Goal: Task Accomplishment & Management: Complete application form

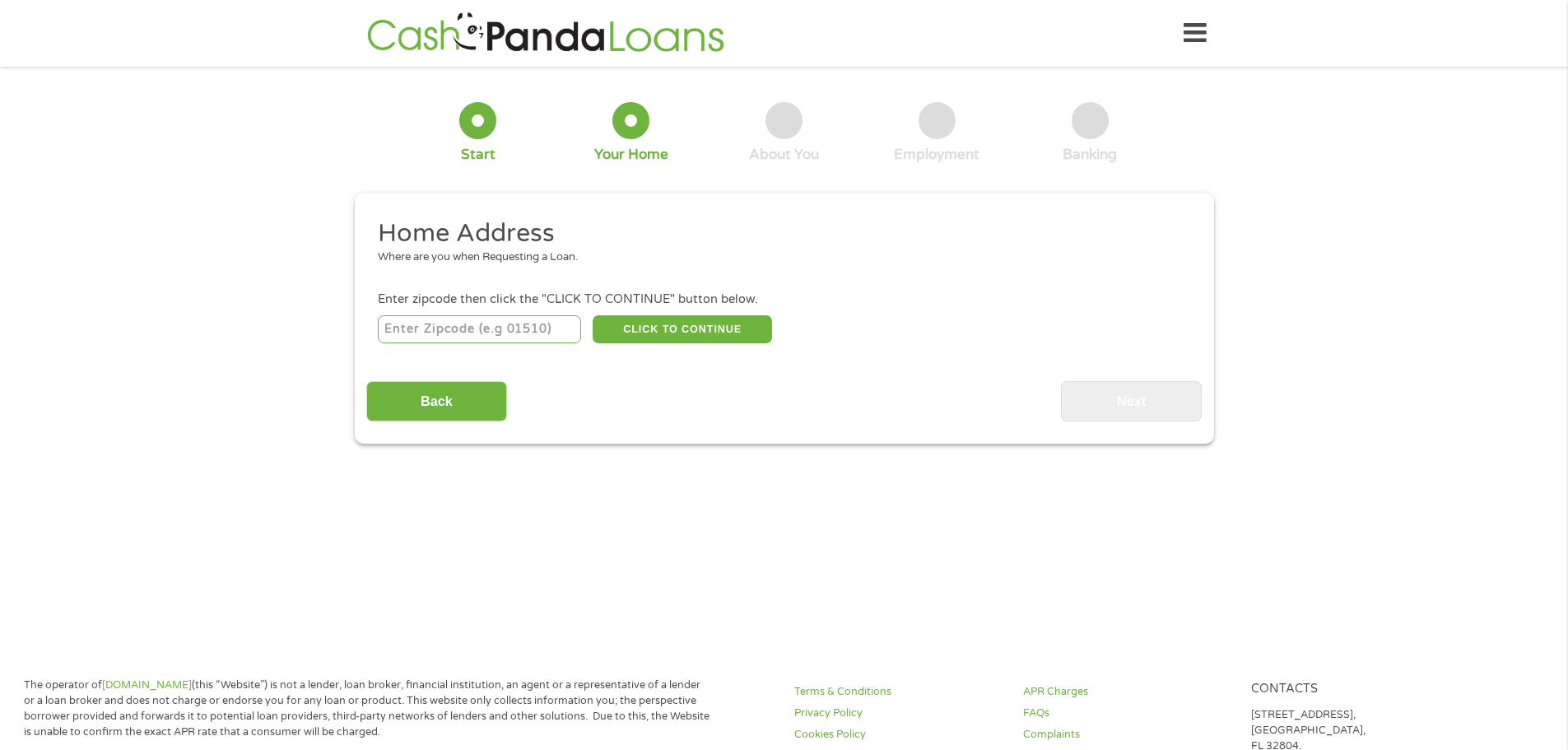
click at [430, 335] on input "number" at bounding box center [479, 329] width 203 height 28
type input "32643"
click at [707, 331] on button "CLICK TO CONTINUE" at bounding box center [682, 329] width 179 height 28
type input "32643"
type input "[GEOGRAPHIC_DATA]"
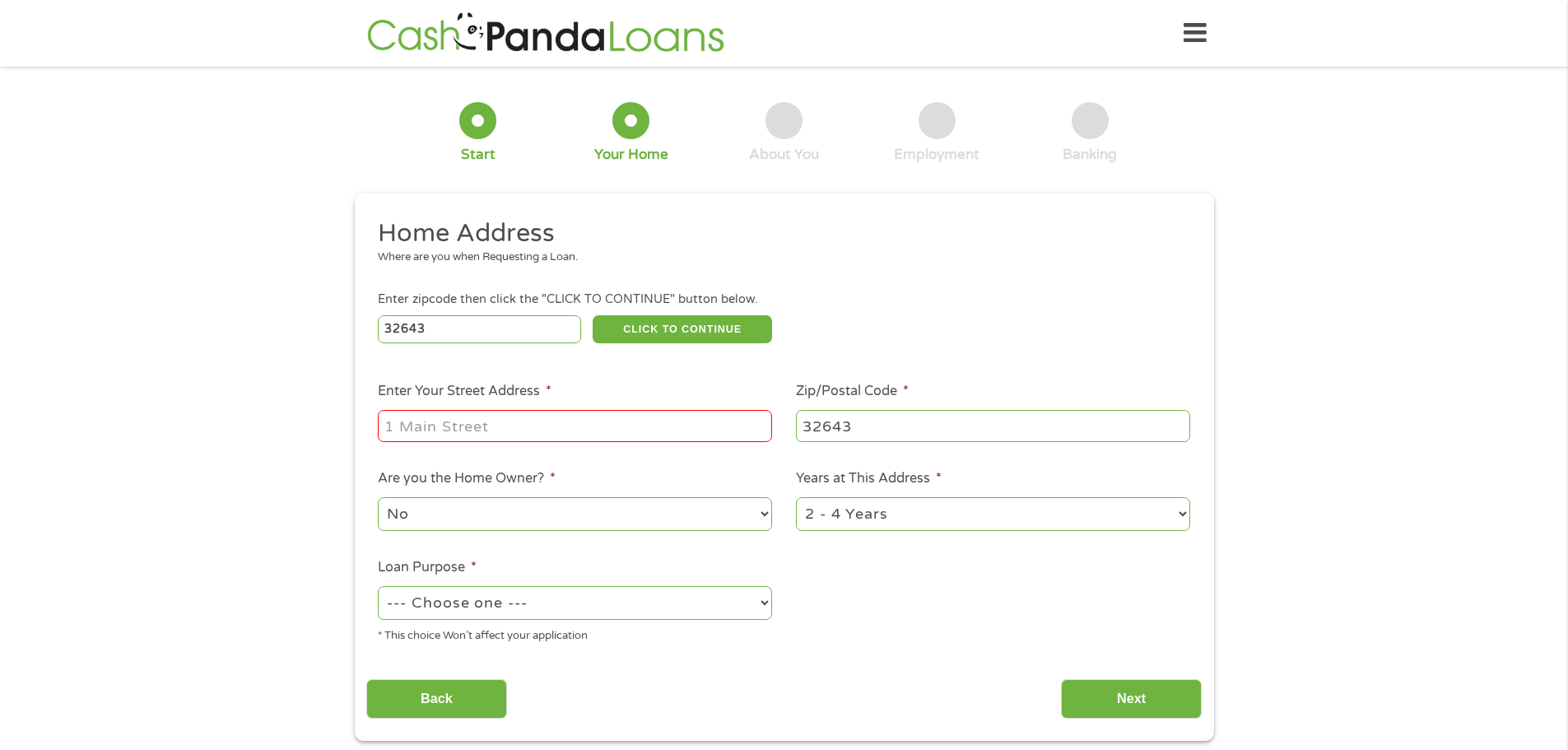
click at [471, 416] on input "Enter Your Street Address *" at bounding box center [575, 426] width 394 height 31
type input "[STREET_ADDRESS]"
click at [481, 520] on select "No Yes" at bounding box center [575, 514] width 394 height 34
select select "yes"
click at [378, 497] on select "No Yes" at bounding box center [575, 514] width 394 height 34
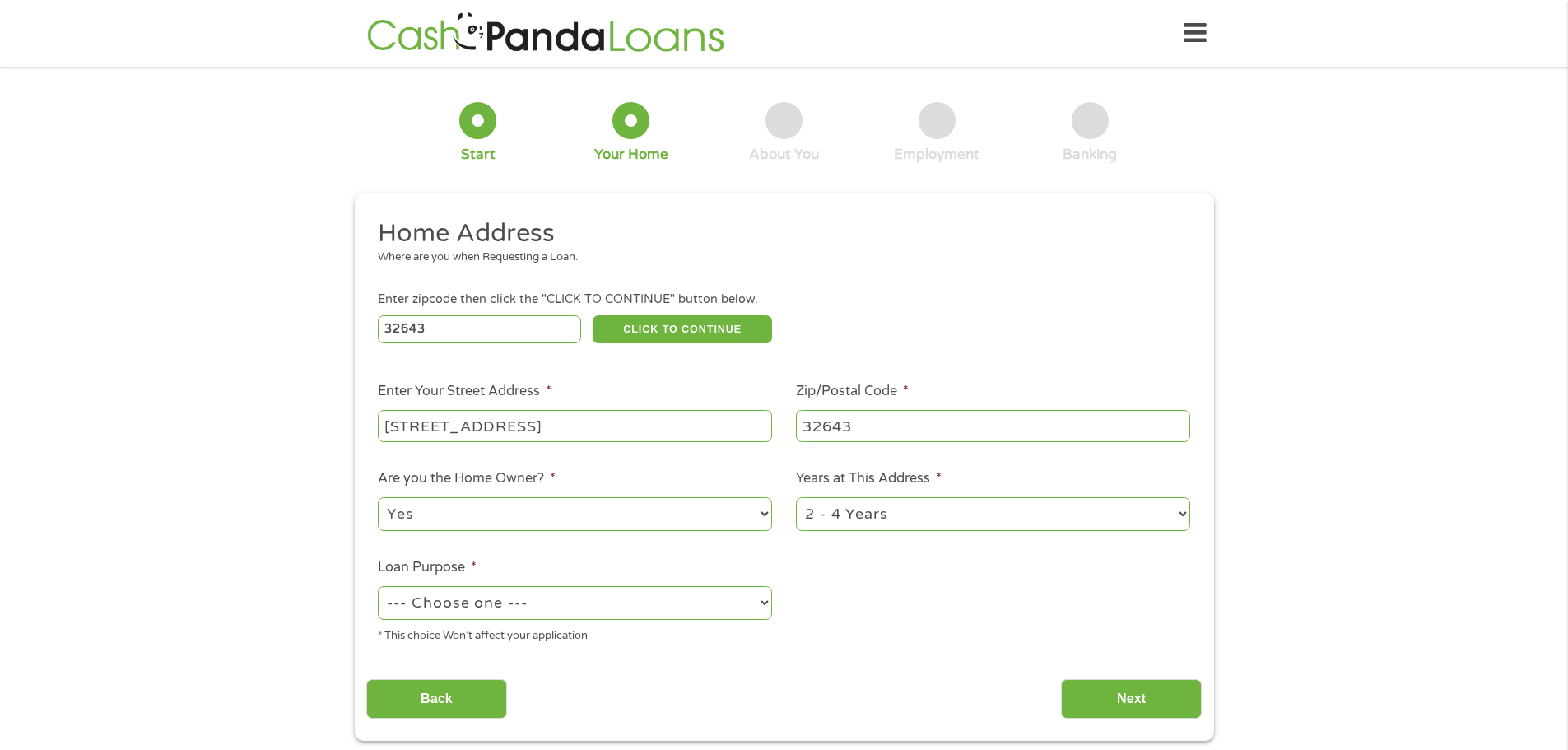
click at [457, 605] on select "--- Choose one --- Pay Bills Debt Consolidation Home Improvement Major Purchase…" at bounding box center [575, 603] width 394 height 34
select select "paybills"
click at [378, 586] on select "--- Choose one --- Pay Bills Debt Consolidation Home Improvement Major Purchase…" at bounding box center [575, 603] width 394 height 34
click at [1135, 691] on input "Next" at bounding box center [1131, 699] width 141 height 40
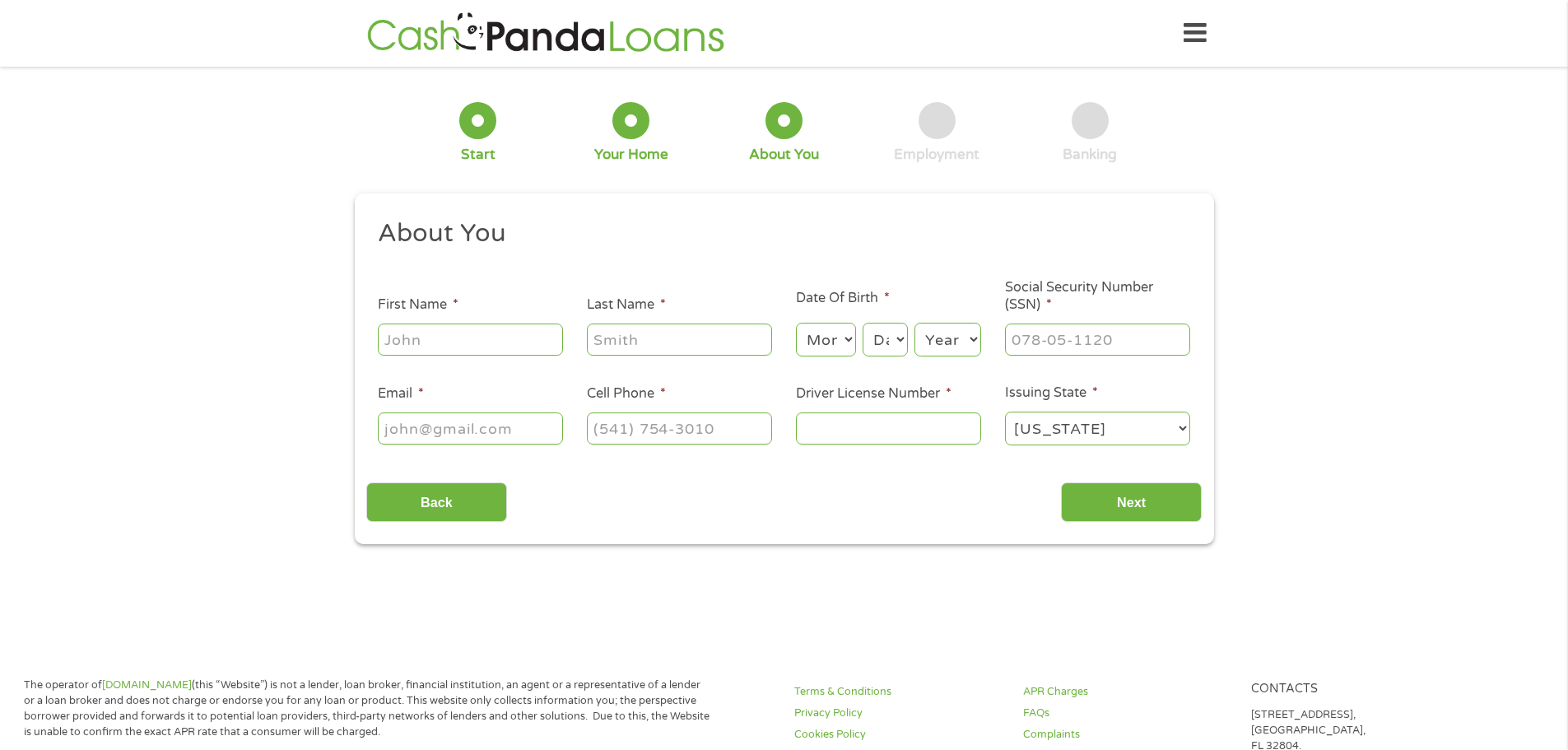
scroll to position [6, 6]
click at [498, 346] on input "First Name *" at bounding box center [470, 339] width 185 height 31
type input "[PERSON_NAME]"
type input "Block"
type input "[PERSON_NAME][EMAIL_ADDRESS][PERSON_NAME][DOMAIN_NAME]"
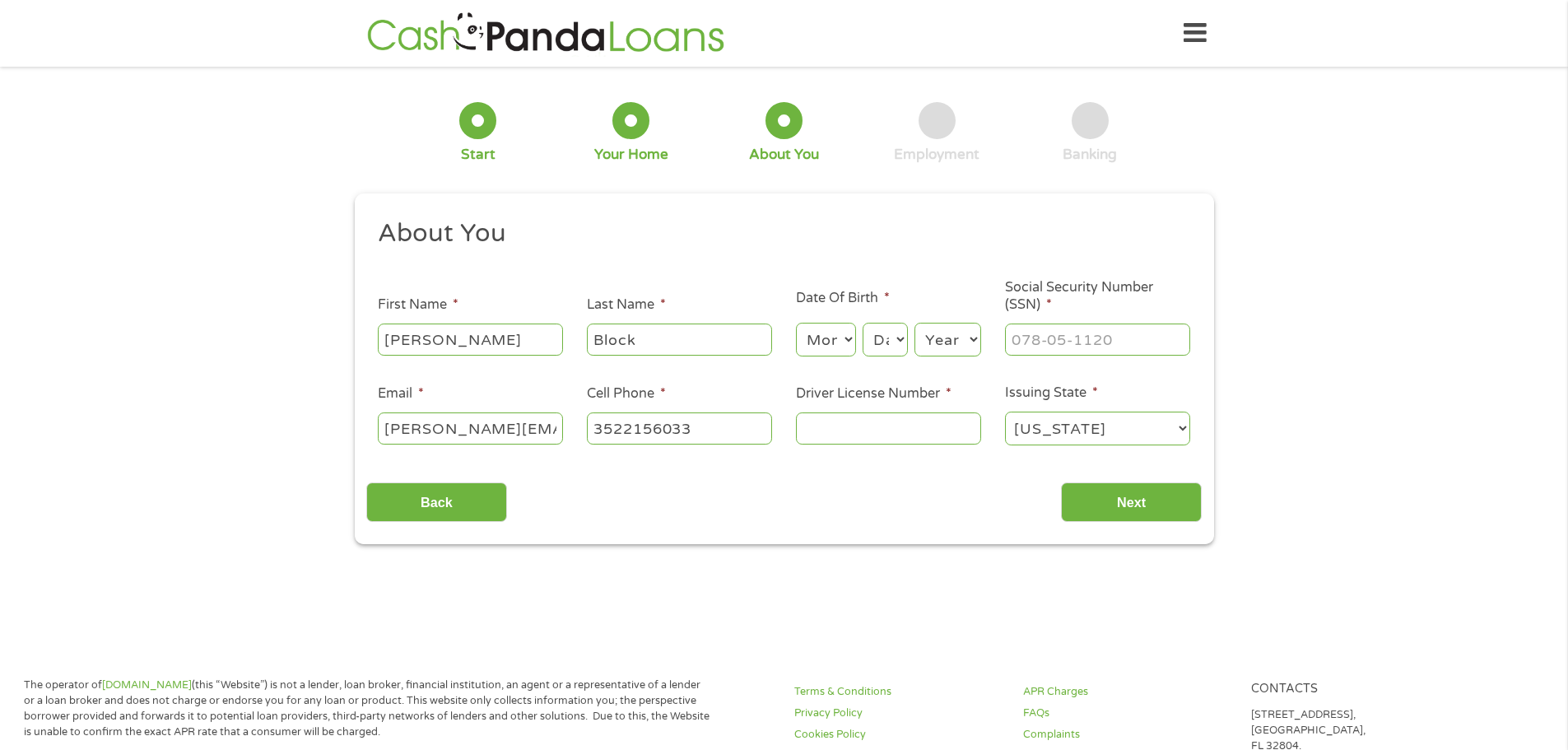
type input "[PHONE_NUMBER]"
click at [1037, 346] on input "___-__-____" at bounding box center [1097, 339] width 185 height 31
type input "265-73-5268"
click at [839, 432] on input "Driver License Number *" at bounding box center [888, 427] width 185 height 31
type input "b420555767580"
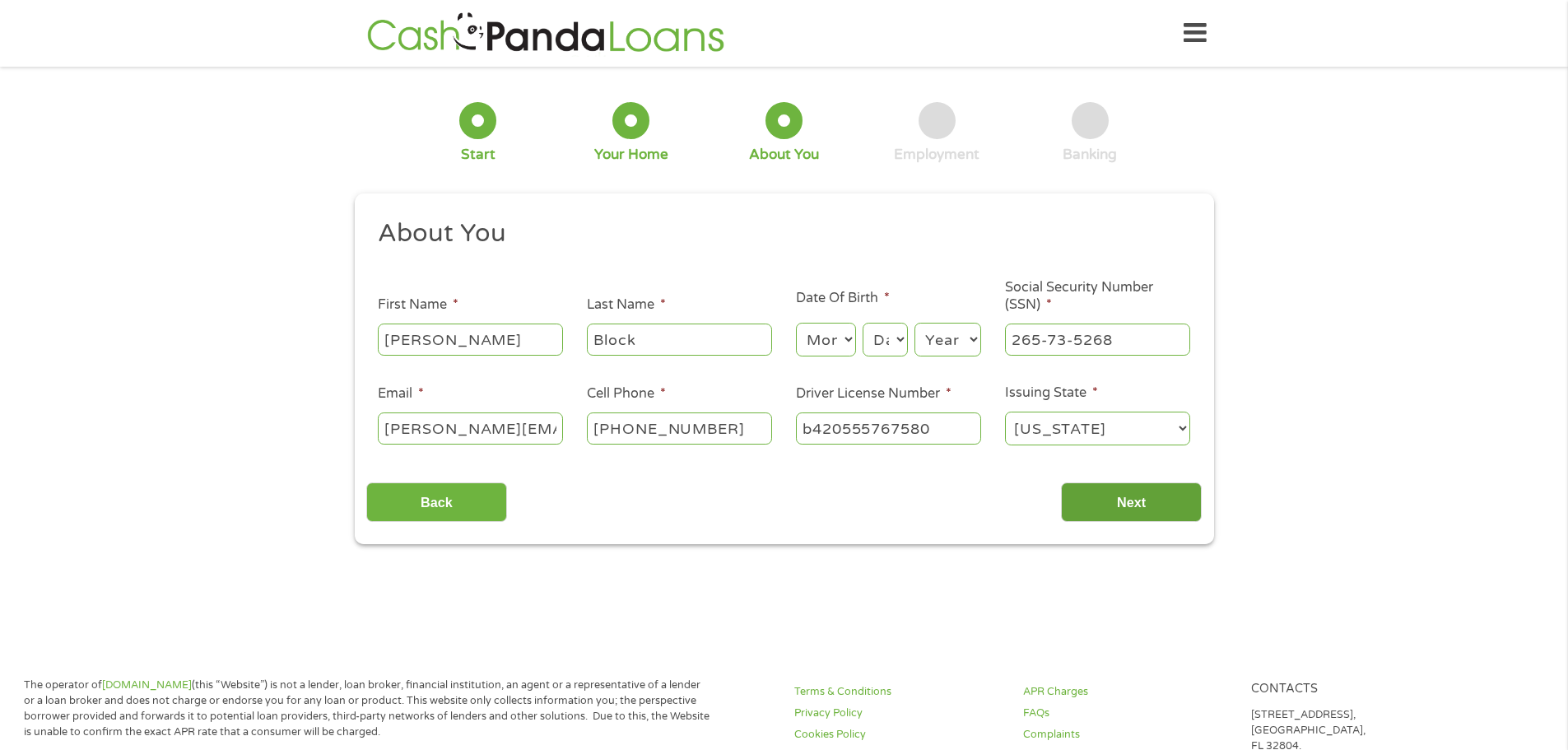
click at [1152, 494] on input "Next" at bounding box center [1131, 503] width 141 height 40
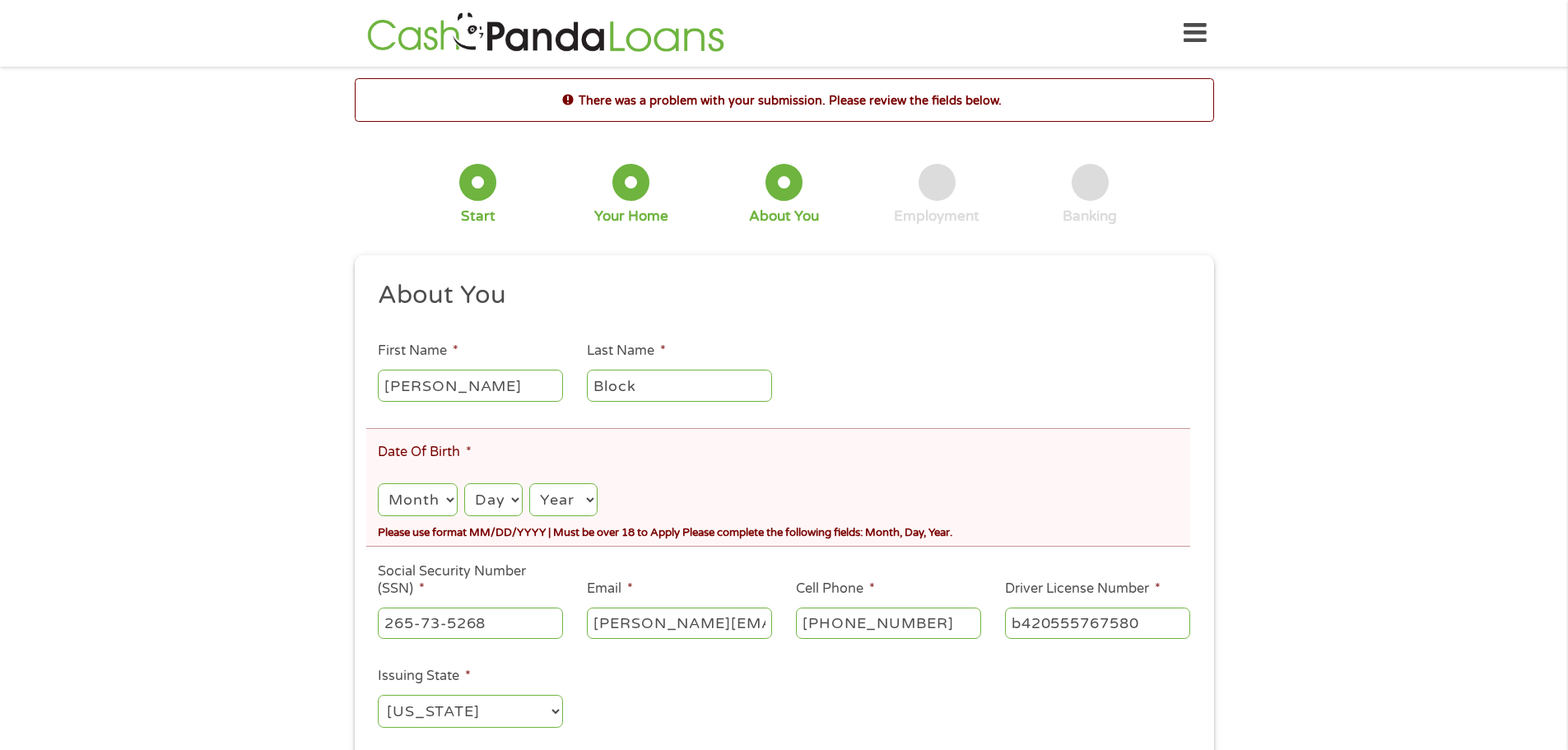
click at [439, 497] on select "Month 1 2 3 4 5 6 7 8 9 10 11 12" at bounding box center [417, 501] width 79 height 34
select select "6"
click at [378, 484] on select "Month 1 2 3 4 5 6 7 8 9 10 11 12" at bounding box center [417, 501] width 79 height 34
click at [507, 495] on select "Day 1 2 3 4 5 6 7 8 9 10 11 12 13 14 15 16 17 18 19 20 21 22 23 24 25 26 27 28 …" at bounding box center [493, 501] width 58 height 34
select select "18"
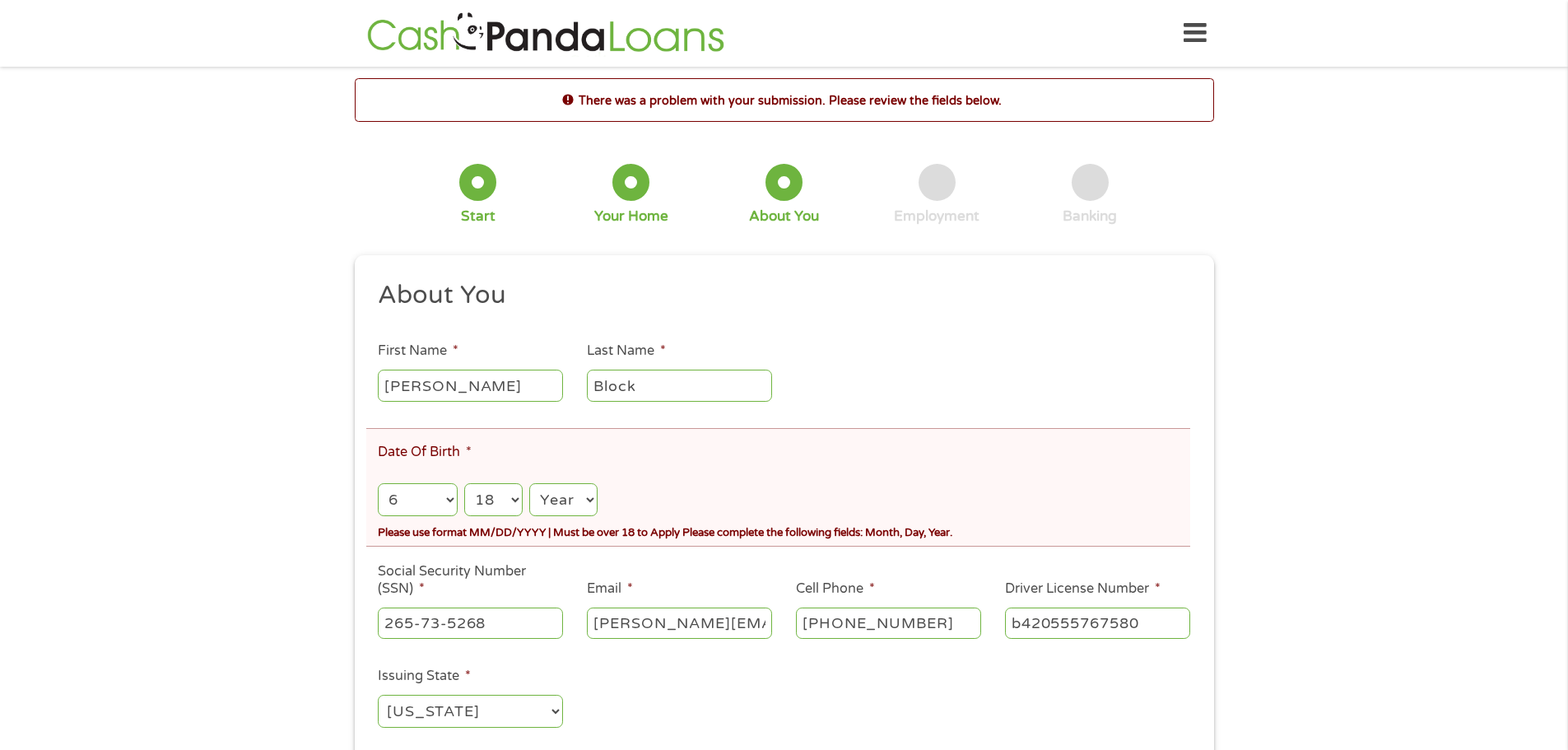
click at [464, 484] on select "Day 1 2 3 4 5 6 7 8 9 10 11 12 13 14 15 16 17 18 19 20 21 22 23 24 25 26 27 28 …" at bounding box center [493, 501] width 58 height 34
click at [573, 494] on select "Year [DATE] 2006 2005 2004 2003 2002 2001 2000 1999 1998 1997 1996 1995 1994 19…" at bounding box center [562, 501] width 67 height 34
select select "1976"
click at [529, 484] on select "Year [DATE] 2006 2005 2004 2003 2002 2001 2000 1999 1998 1997 1996 1995 1994 19…" at bounding box center [562, 501] width 67 height 34
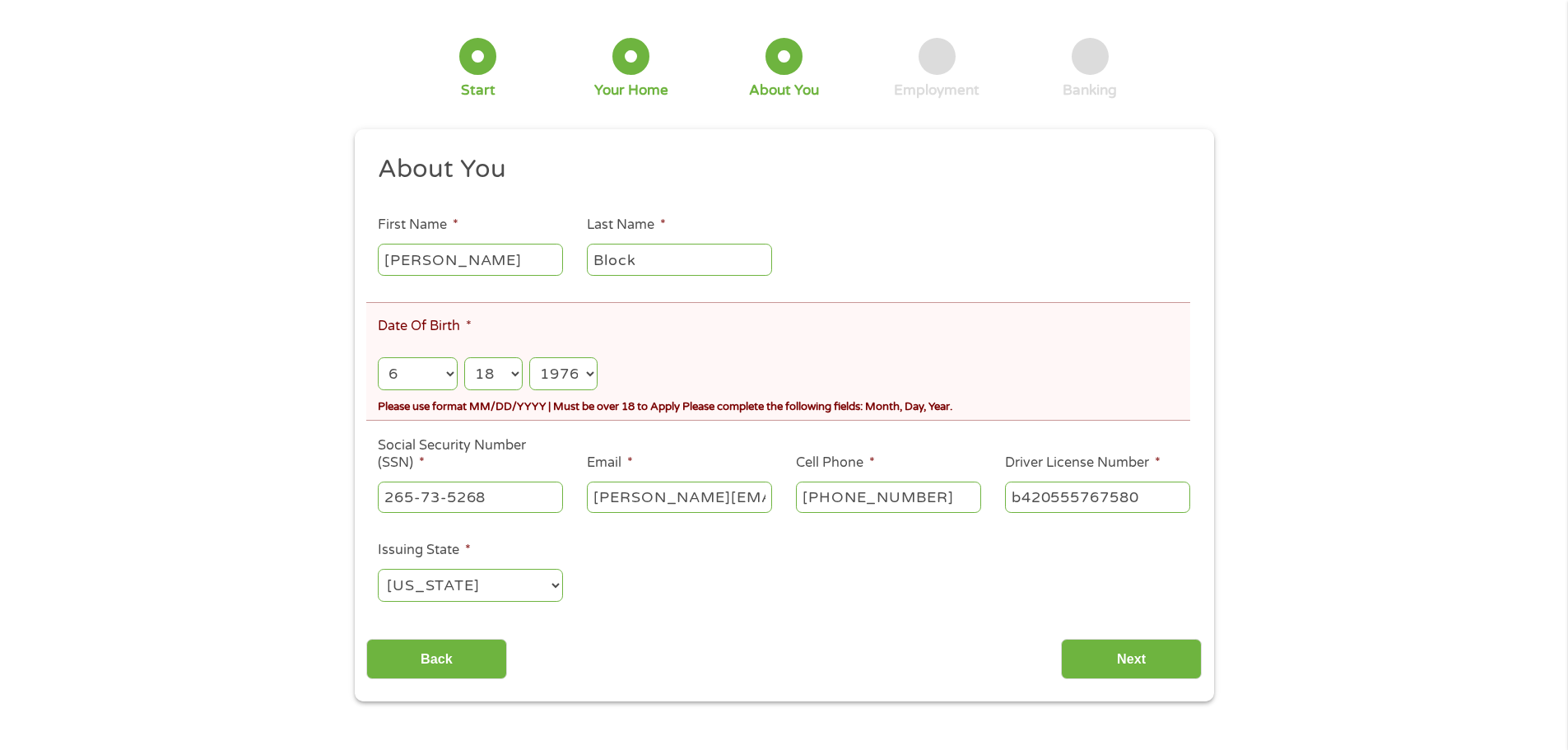
scroll to position [82, 0]
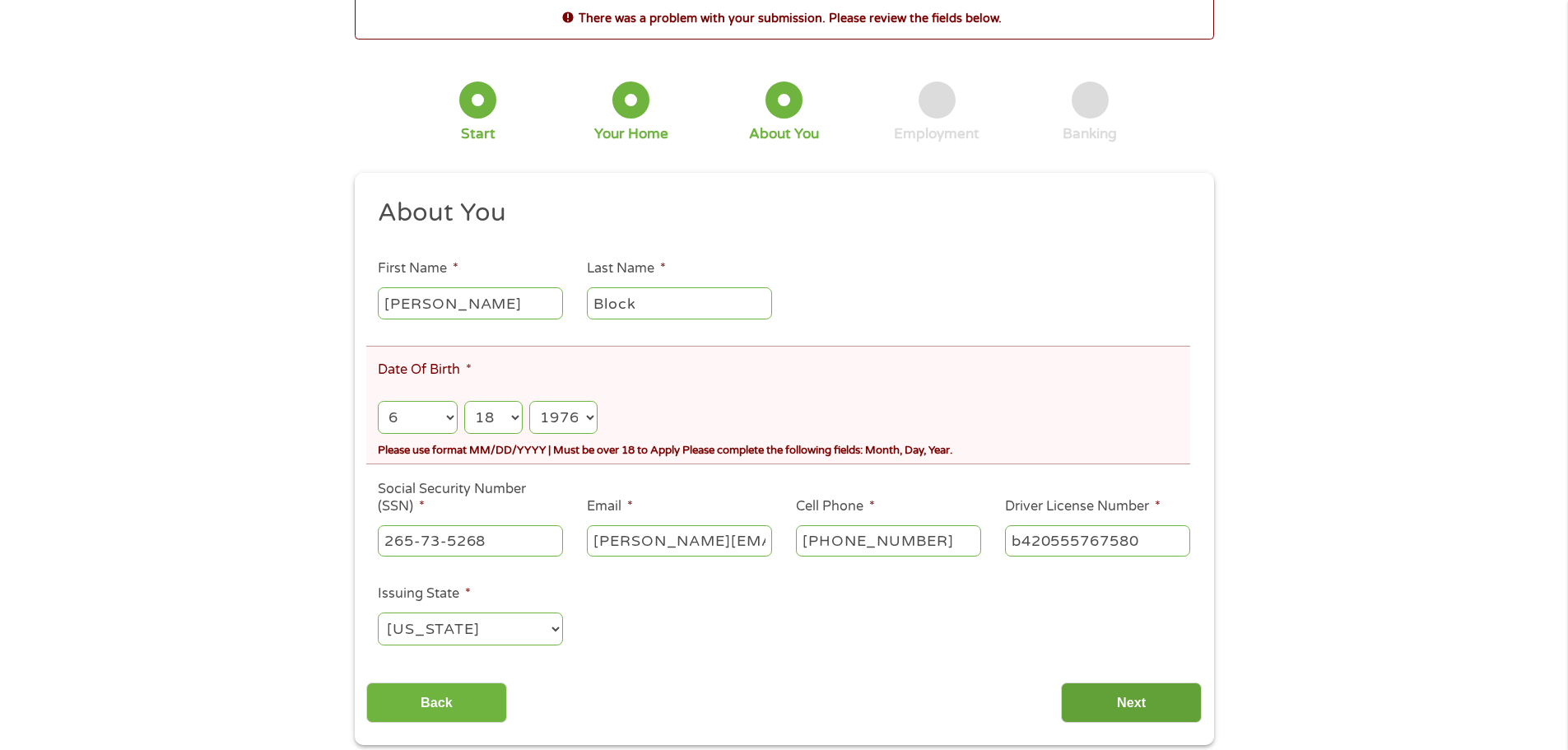
drag, startPoint x: 1140, startPoint y: 696, endPoint x: 1152, endPoint y: 707, distance: 16.3
click at [1140, 696] on input "Next" at bounding box center [1131, 703] width 141 height 40
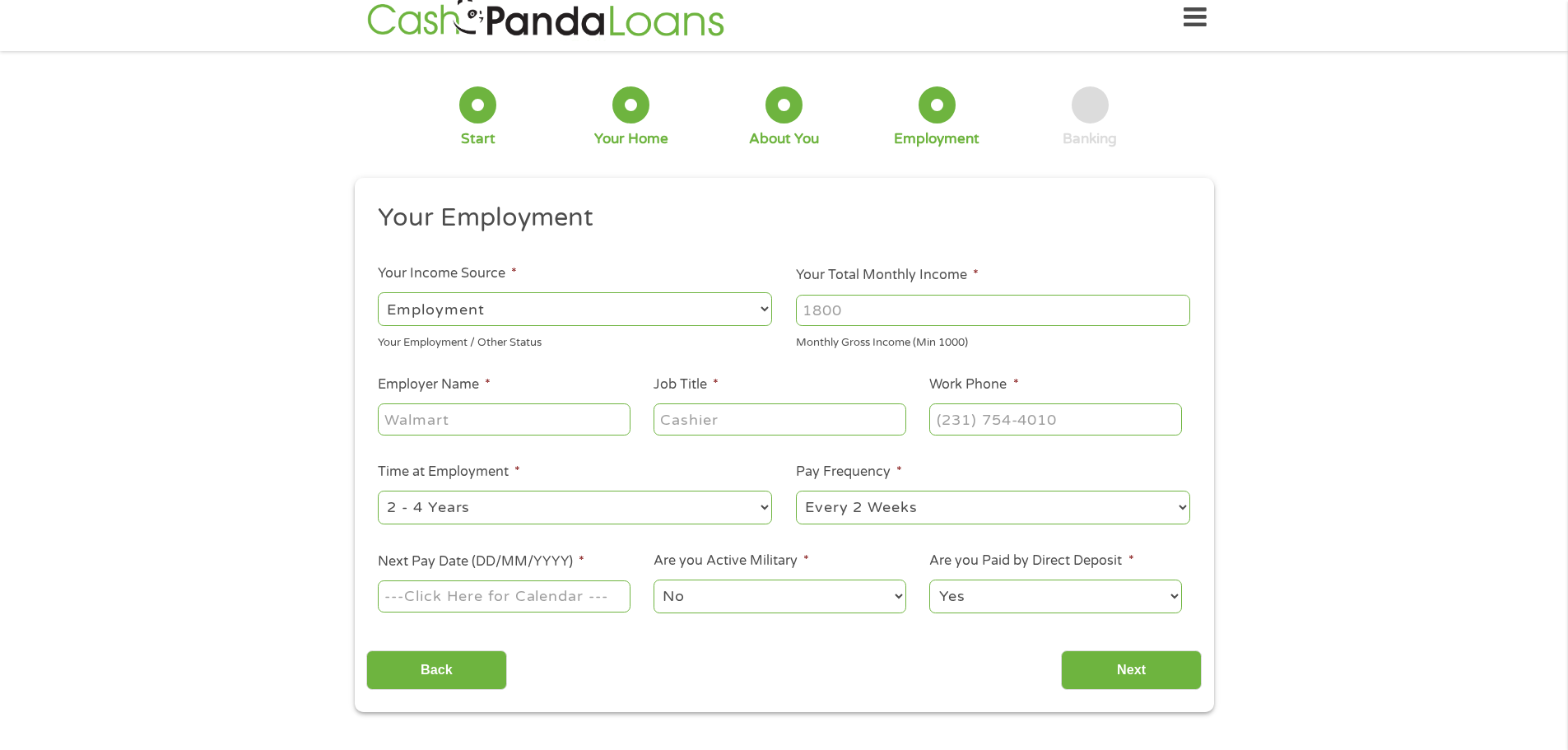
scroll to position [0, 0]
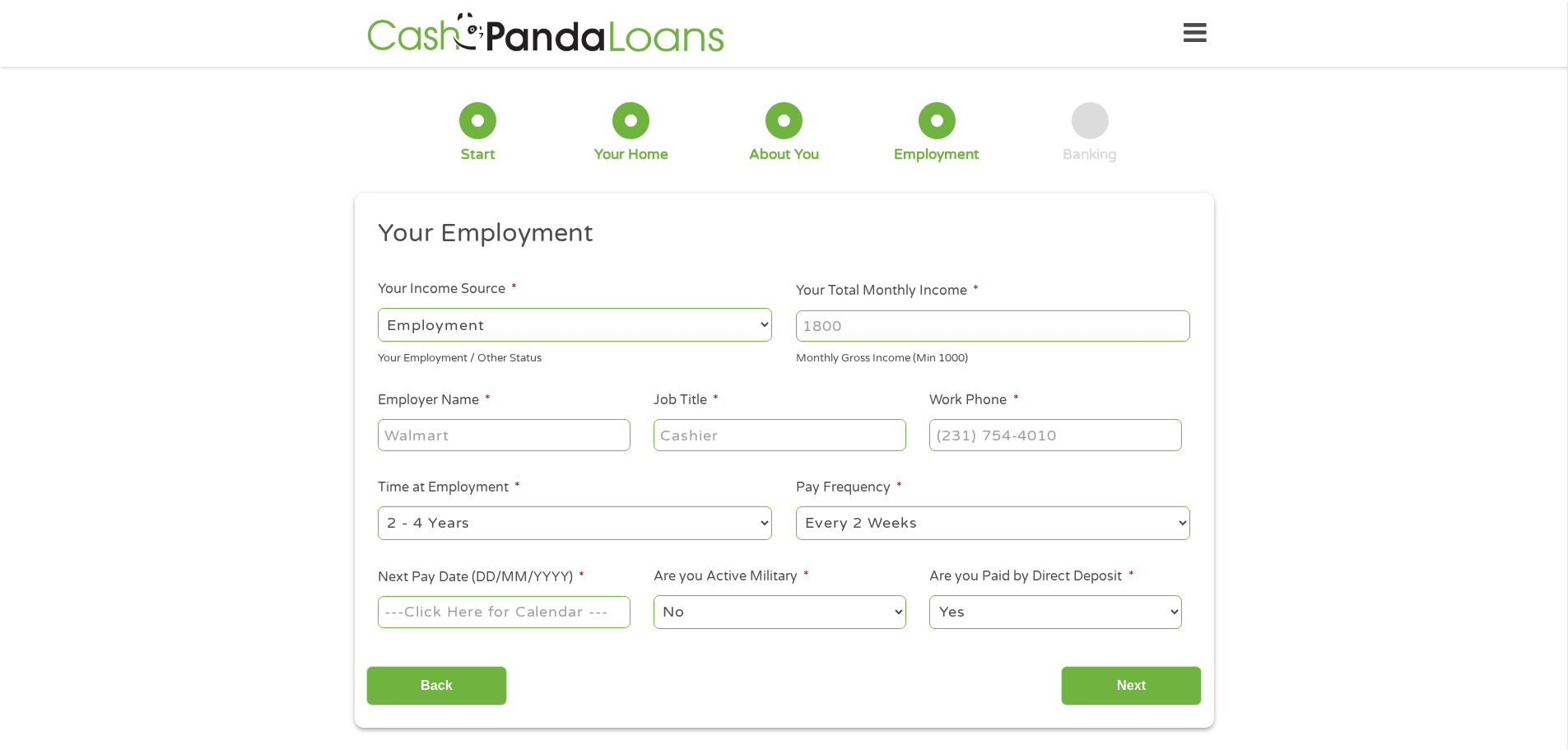
click at [489, 435] on input "Employer Name *" at bounding box center [503, 435] width 252 height 31
type input "uf ealth"
type input "coordinator"
click at [407, 440] on input "uf ealth" at bounding box center [503, 435] width 252 height 31
type input "uf health"
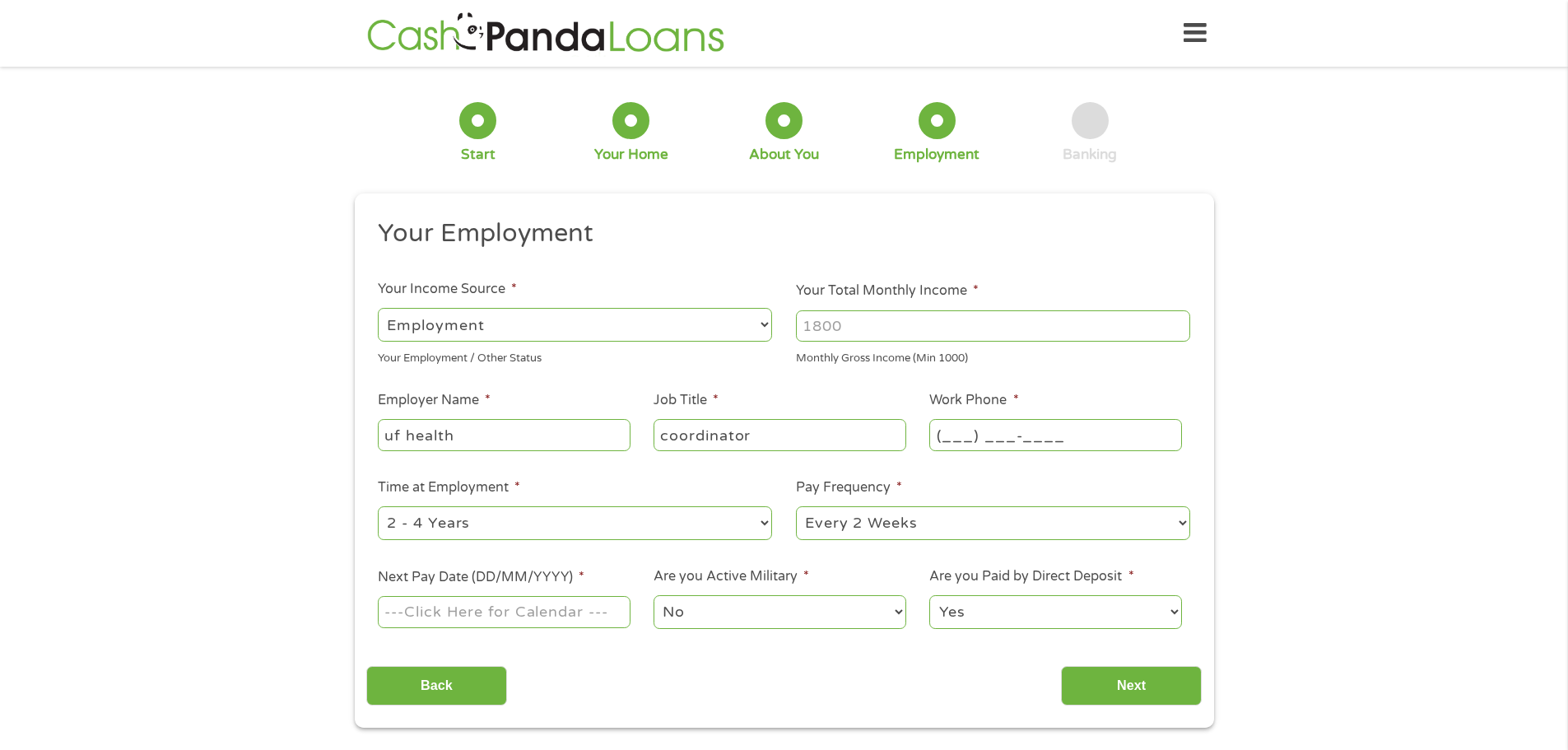
drag, startPoint x: 964, startPoint y: 443, endPoint x: 972, endPoint y: 452, distance: 12.0
click at [964, 443] on input "(___) ___-____" at bounding box center [1055, 435] width 252 height 31
type input "[PHONE_NUMBER]"
click at [707, 526] on select "--- Choose one --- 1 Year or less 1 - 2 Years 2 - 4 Years Over 4 Years" at bounding box center [575, 523] width 394 height 34
select select "60months"
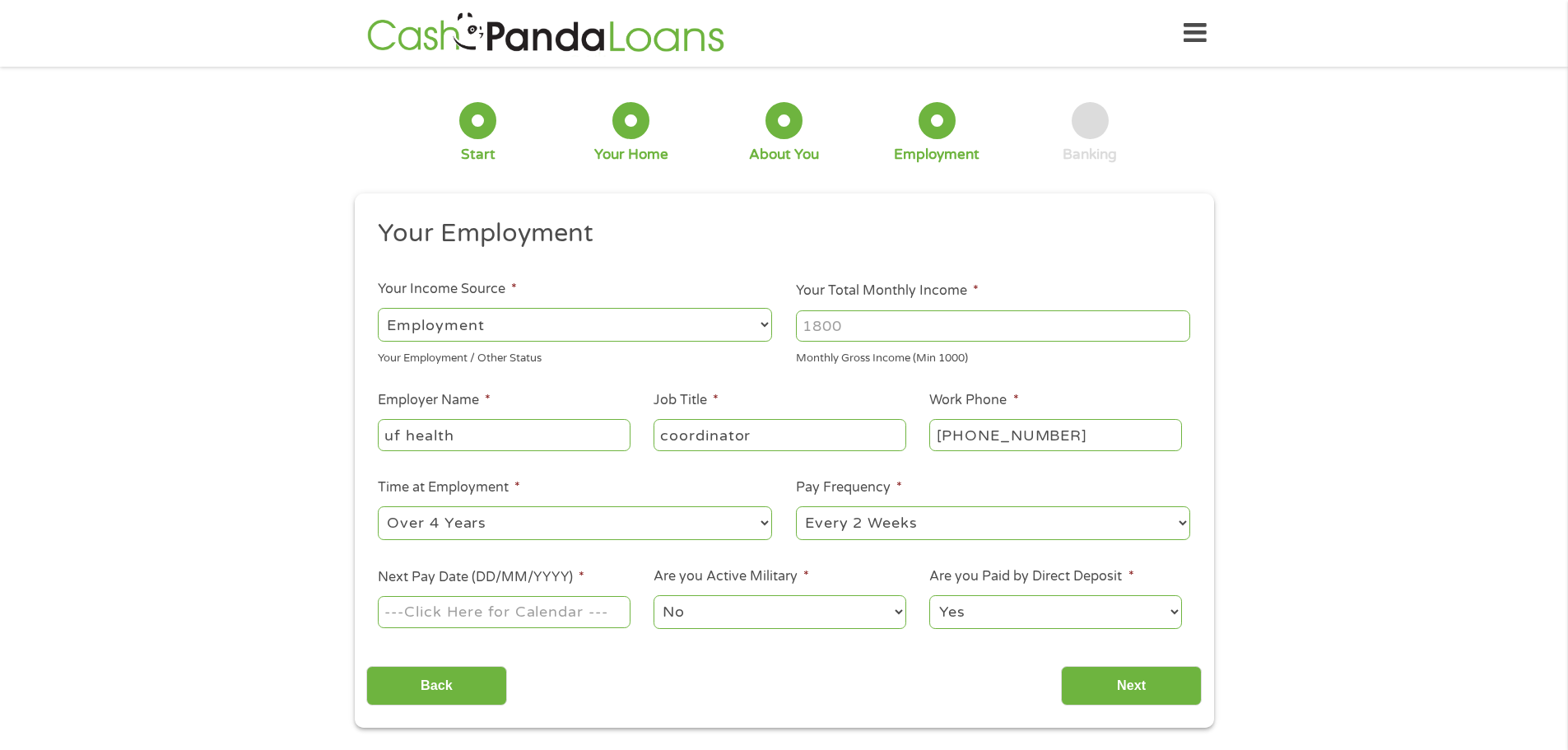
click at [378, 506] on select "--- Choose one --- 1 Year or less 1 - 2 Years 2 - 4 Years Over 4 Years" at bounding box center [575, 523] width 394 height 34
click at [487, 617] on input "Next Pay Date (DD/MM/YYYY) *" at bounding box center [503, 611] width 252 height 31
type input "[DATE]"
click at [1163, 676] on input "Next" at bounding box center [1131, 686] width 141 height 40
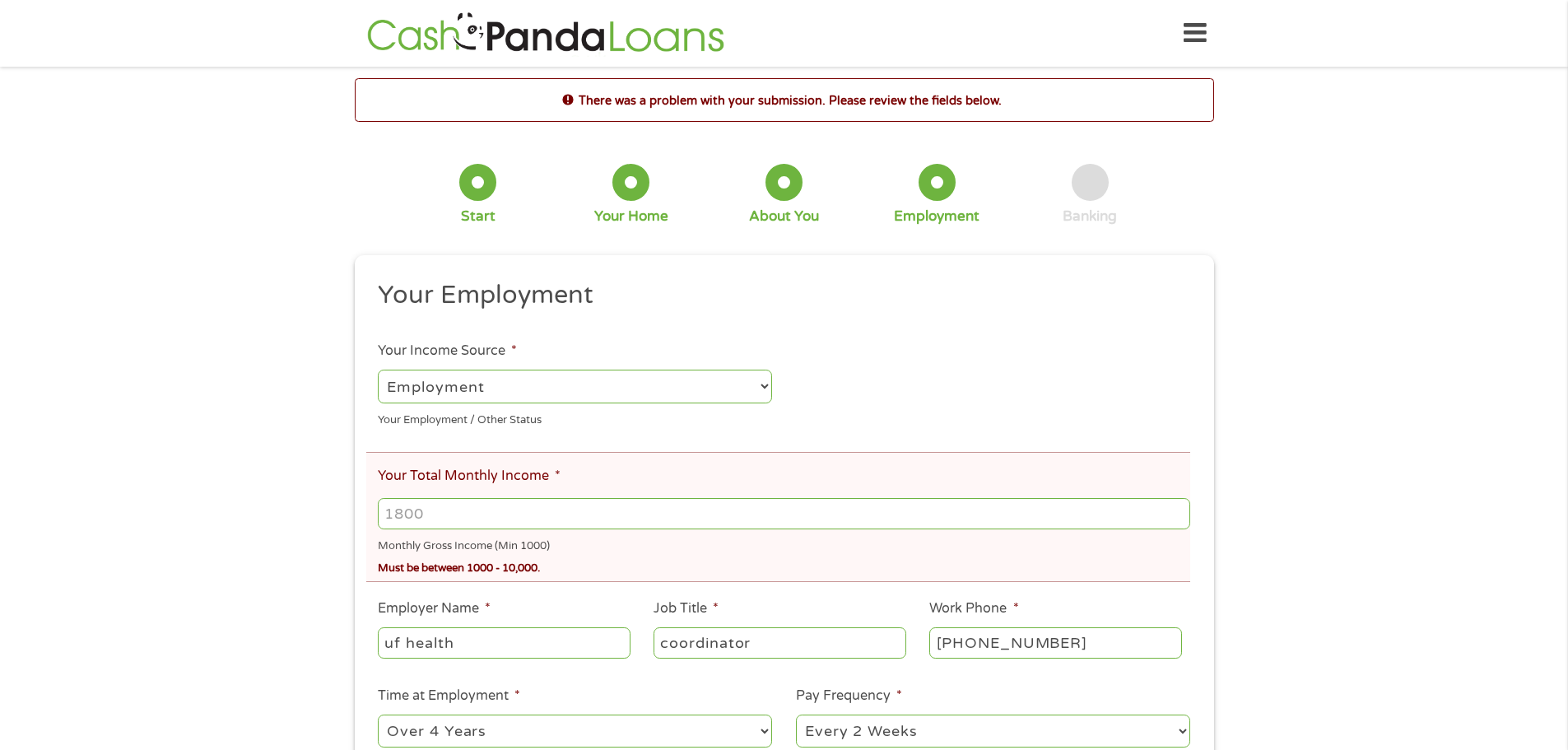
scroll to position [6, 6]
drag, startPoint x: 442, startPoint y: 519, endPoint x: 377, endPoint y: 522, distance: 65.1
click at [377, 522] on li "Your Total Monthly Income * Monthly Gross Income (Min 1000) Must be between 100…" at bounding box center [778, 517] width 824 height 130
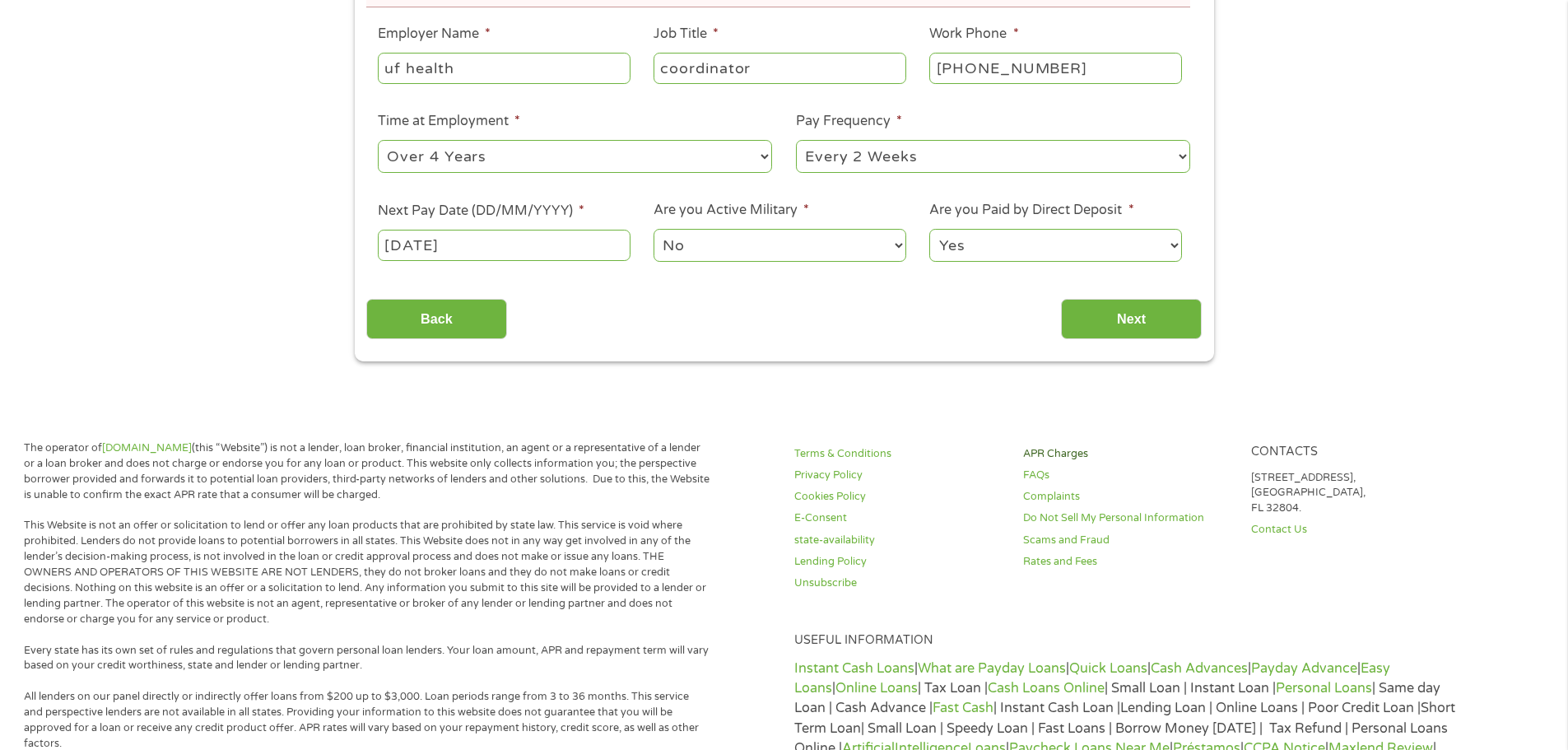
scroll to position [576, 0]
type input "4500"
click at [1163, 318] on input "Next" at bounding box center [1131, 317] width 141 height 40
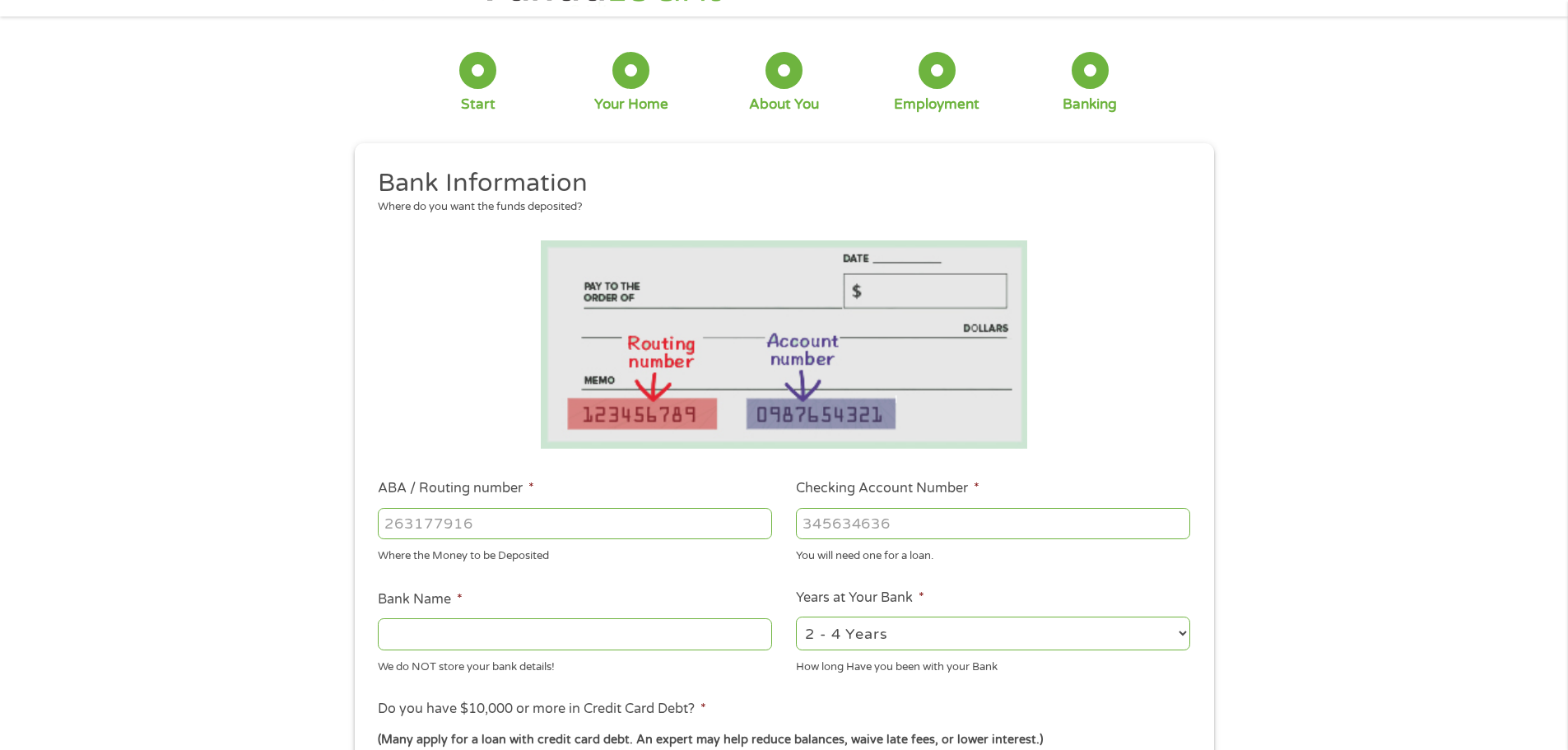
scroll to position [0, 0]
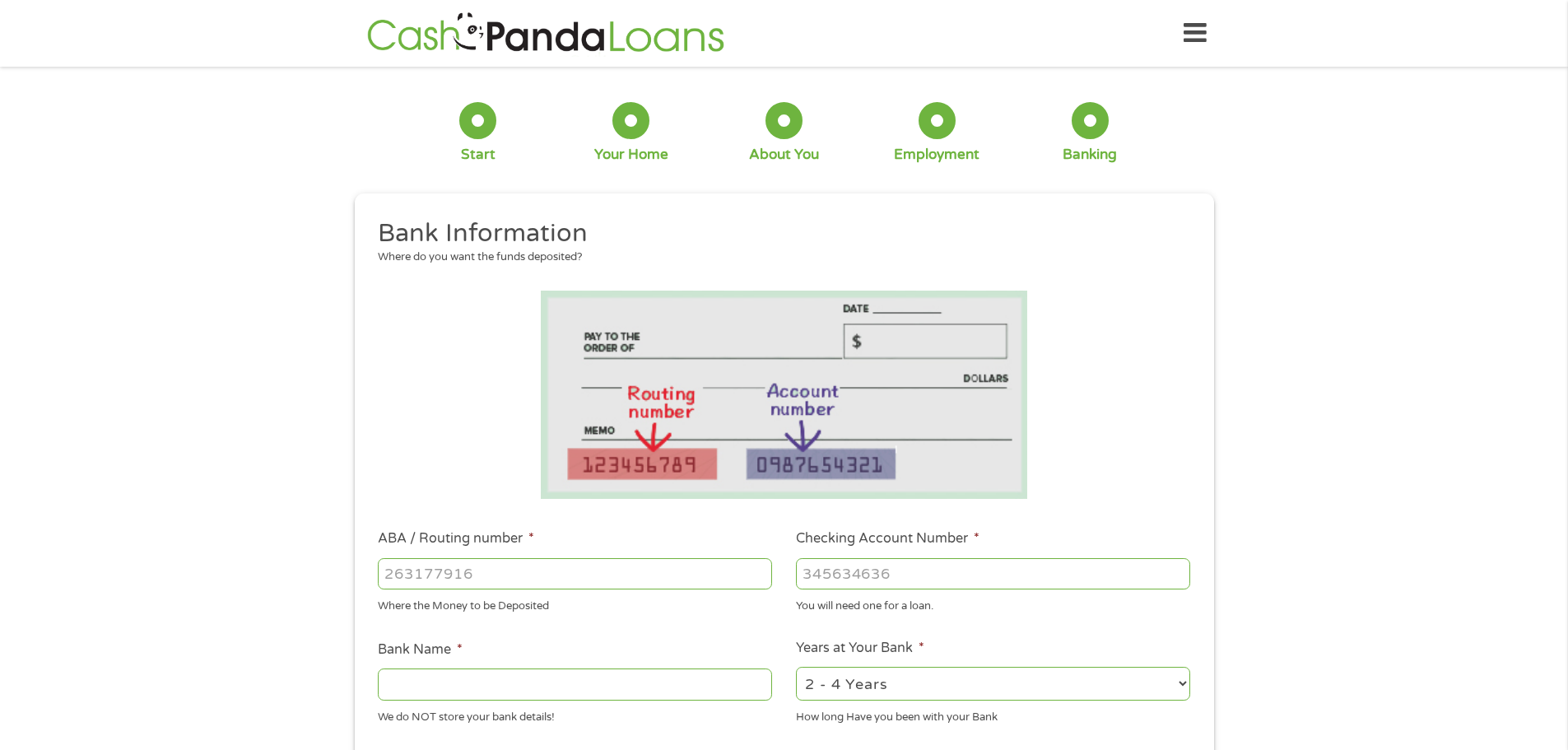
click at [504, 577] on input "ABA / Routing number *" at bounding box center [575, 573] width 394 height 31
type input "263178452"
type input "SUNSTATE FEDERAL CREDIT UNION"
type input "263178452"
click at [816, 573] on input "Checking Account Number *" at bounding box center [993, 573] width 394 height 31
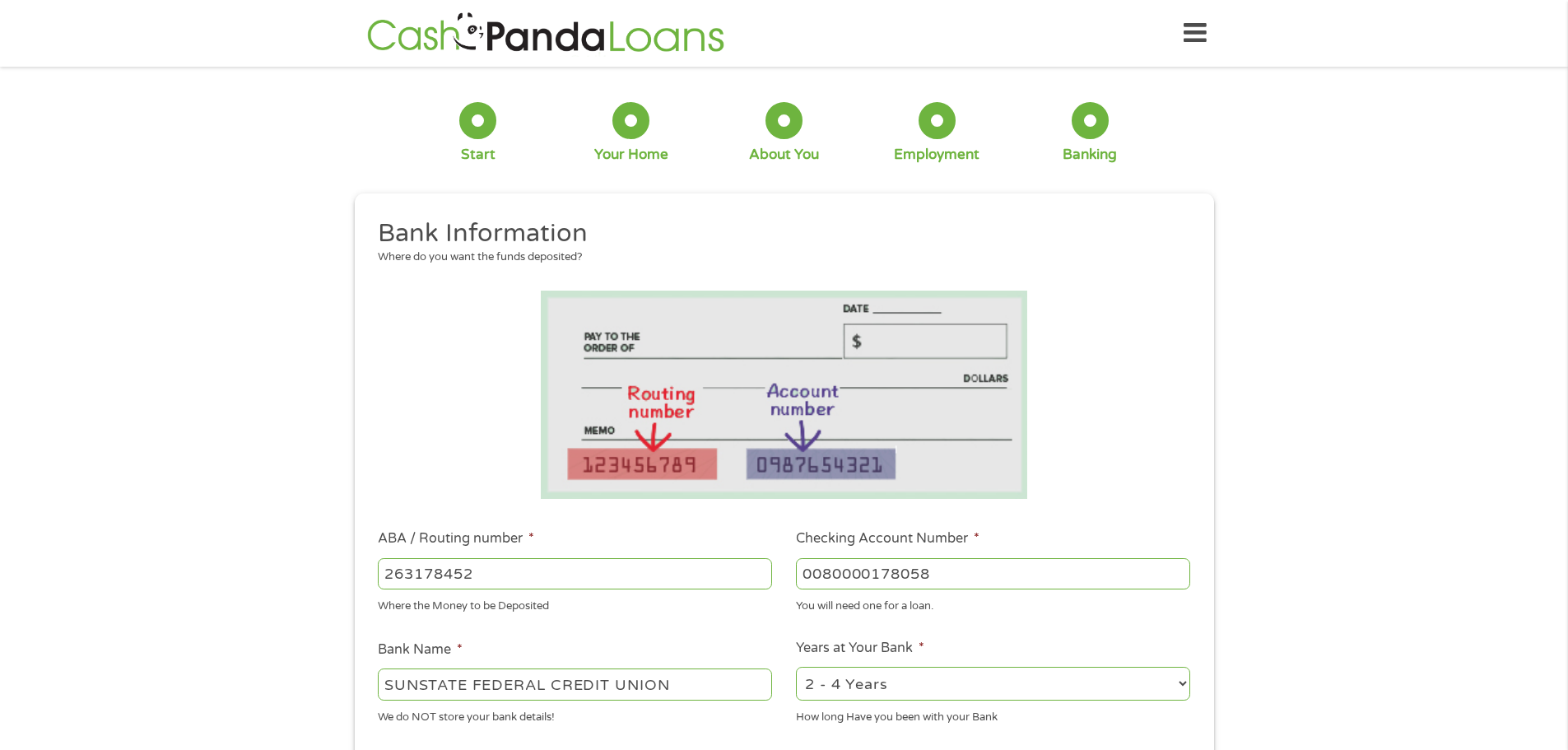
type input "0080000178058"
click at [930, 694] on select "2 - 4 Years 6 - 12 Months 1 - 2 Years Over 4 Years" at bounding box center [993, 684] width 394 height 34
select select "24months"
click at [796, 667] on select "2 - 4 Years 6 - 12 Months 1 - 2 Years Over 4 Years" at bounding box center [993, 684] width 394 height 34
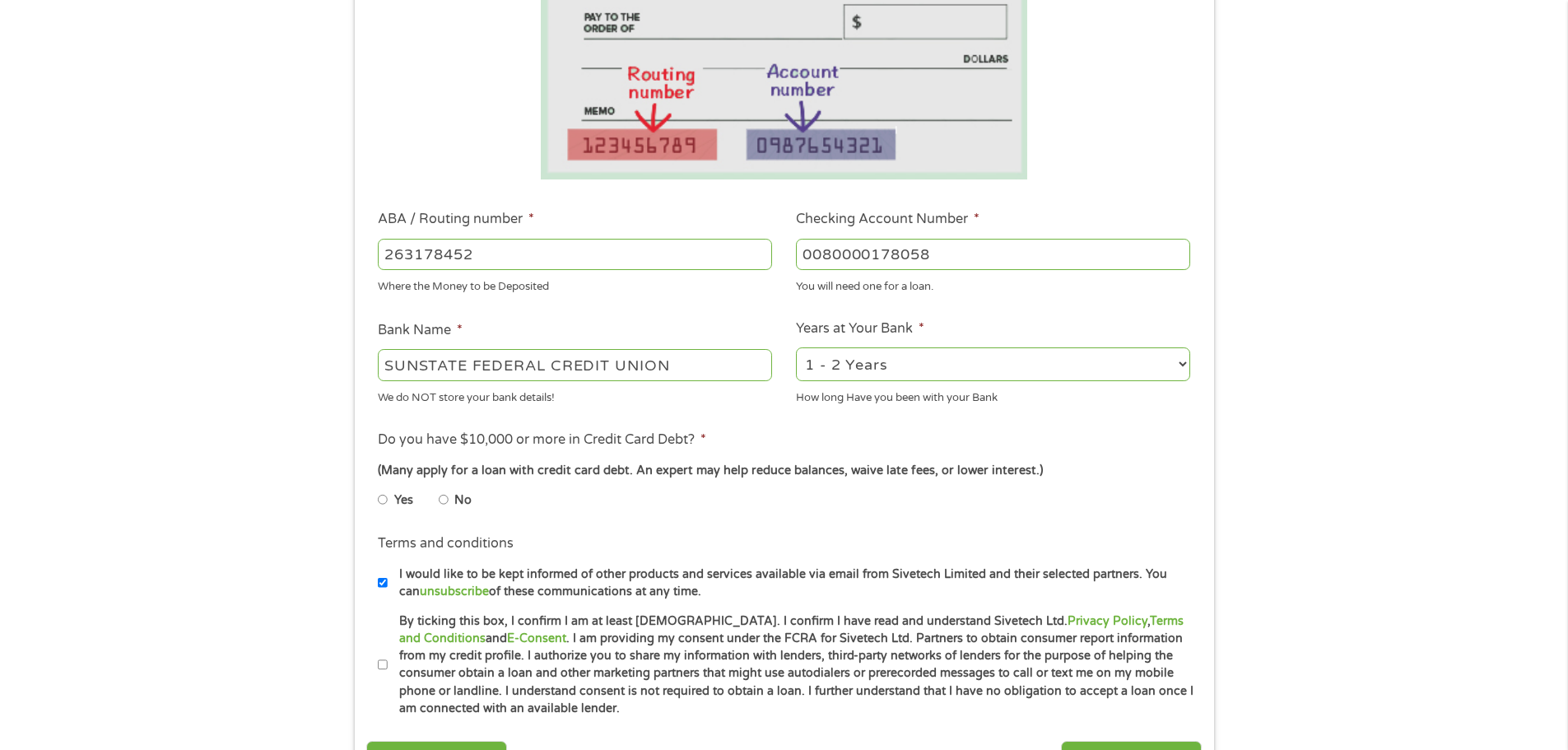
scroll to position [330, 0]
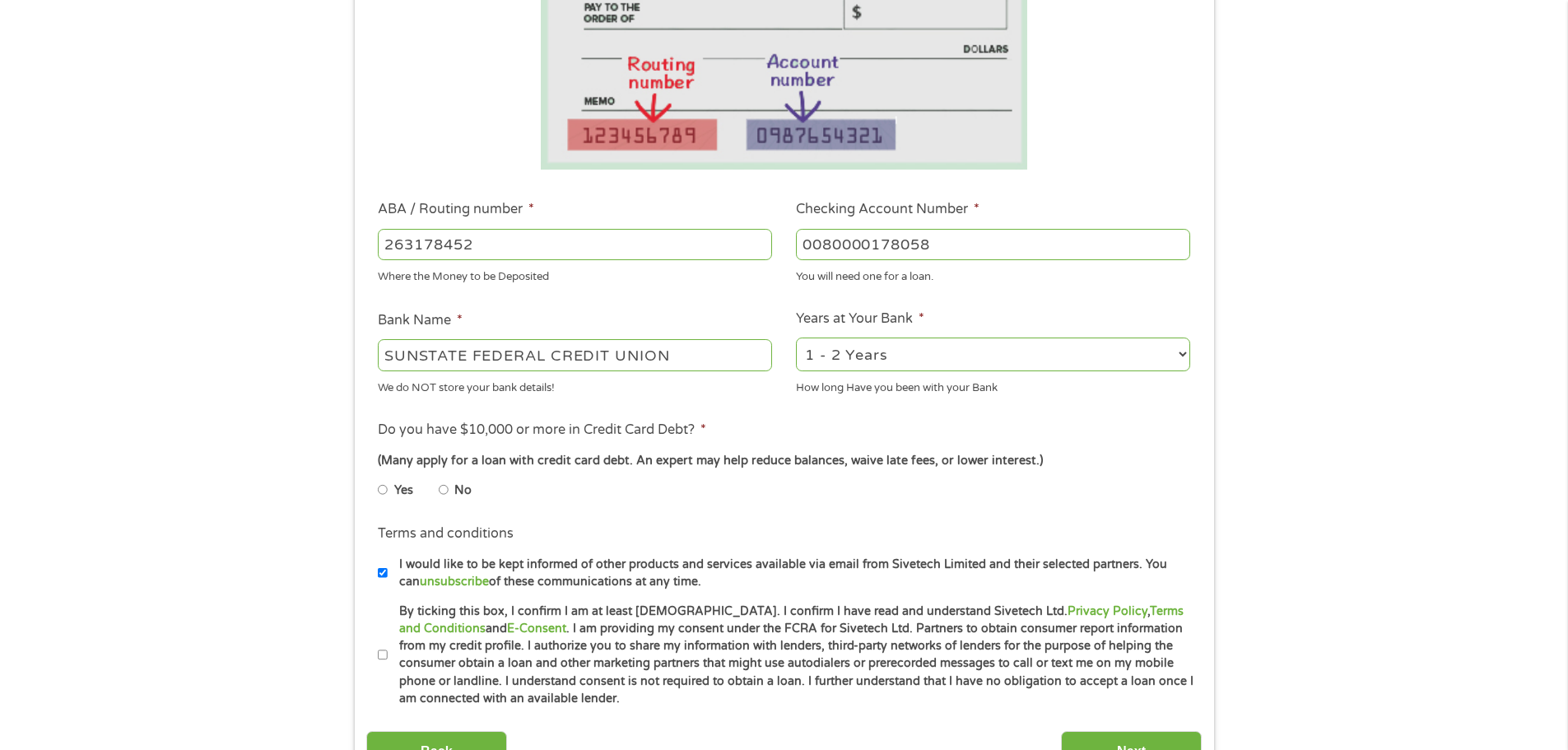
click at [445, 491] on input "No" at bounding box center [443, 489] width 10 height 26
radio input "true"
drag, startPoint x: 381, startPoint y: 651, endPoint x: 458, endPoint y: 683, distance: 83.4
click at [383, 654] on input "By ticking this box, I confirm I am at least [DEMOGRAPHIC_DATA]. I confirm I ha…" at bounding box center [382, 655] width 10 height 26
checkbox input "true"
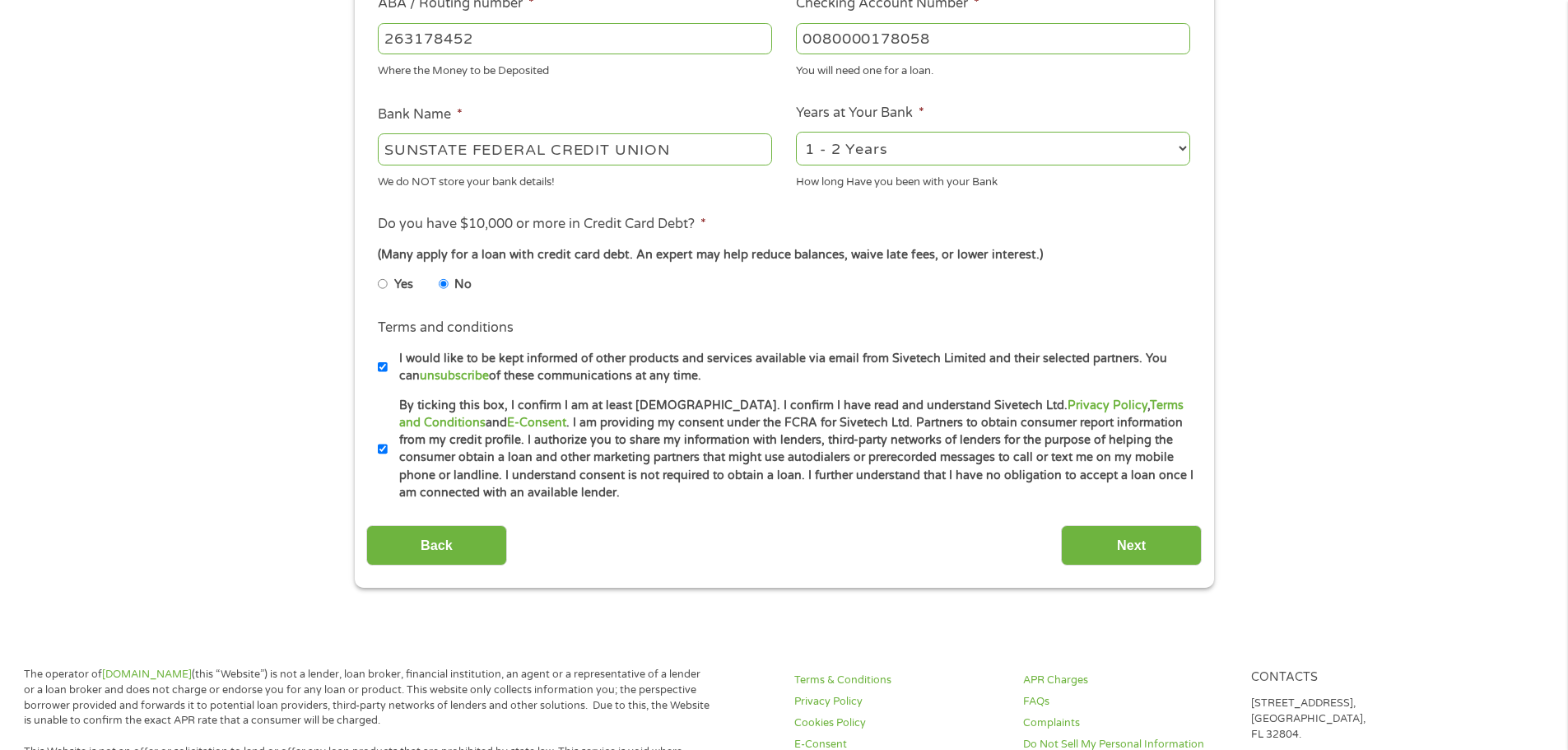
scroll to position [576, 0]
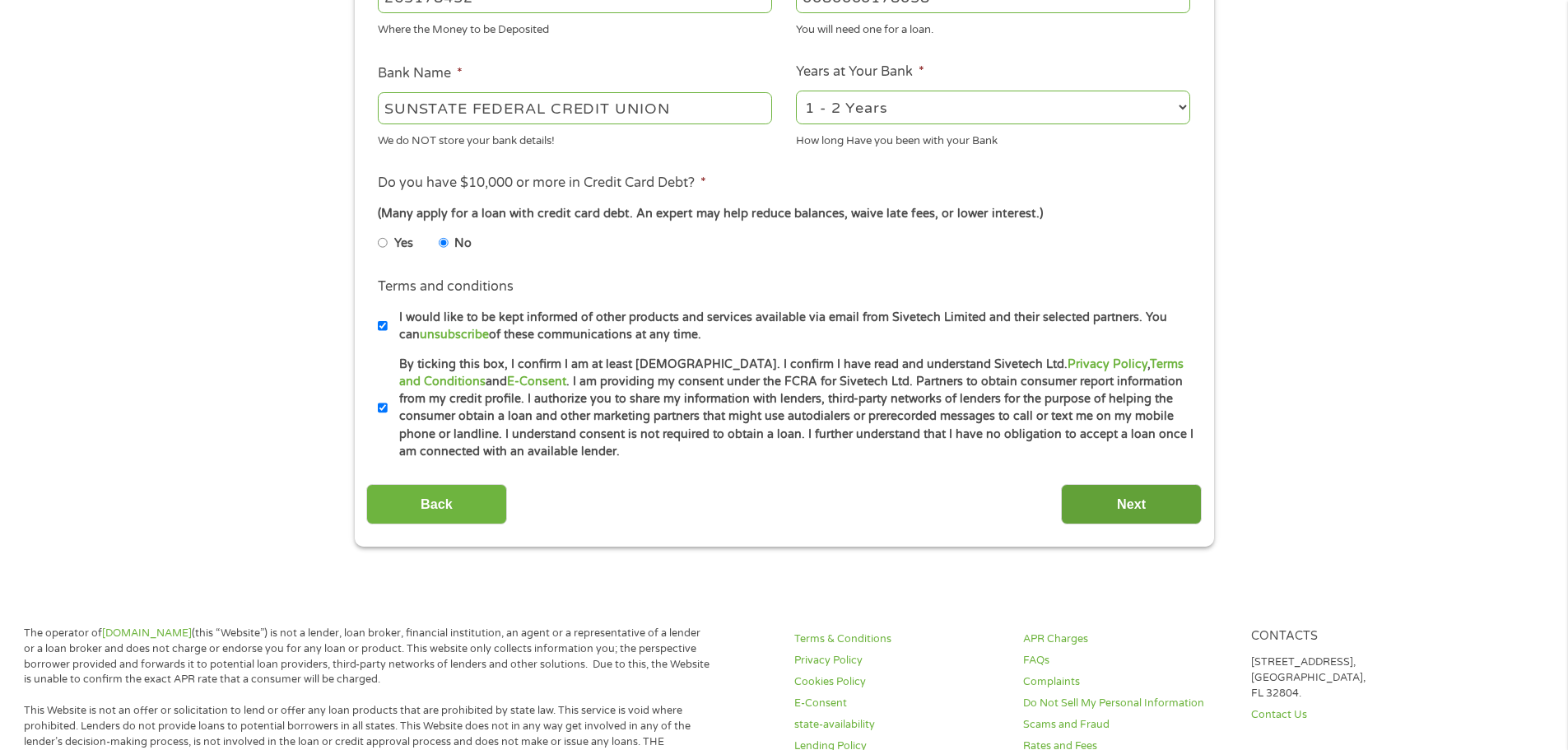
click at [1164, 501] on input "Next" at bounding box center [1131, 504] width 141 height 40
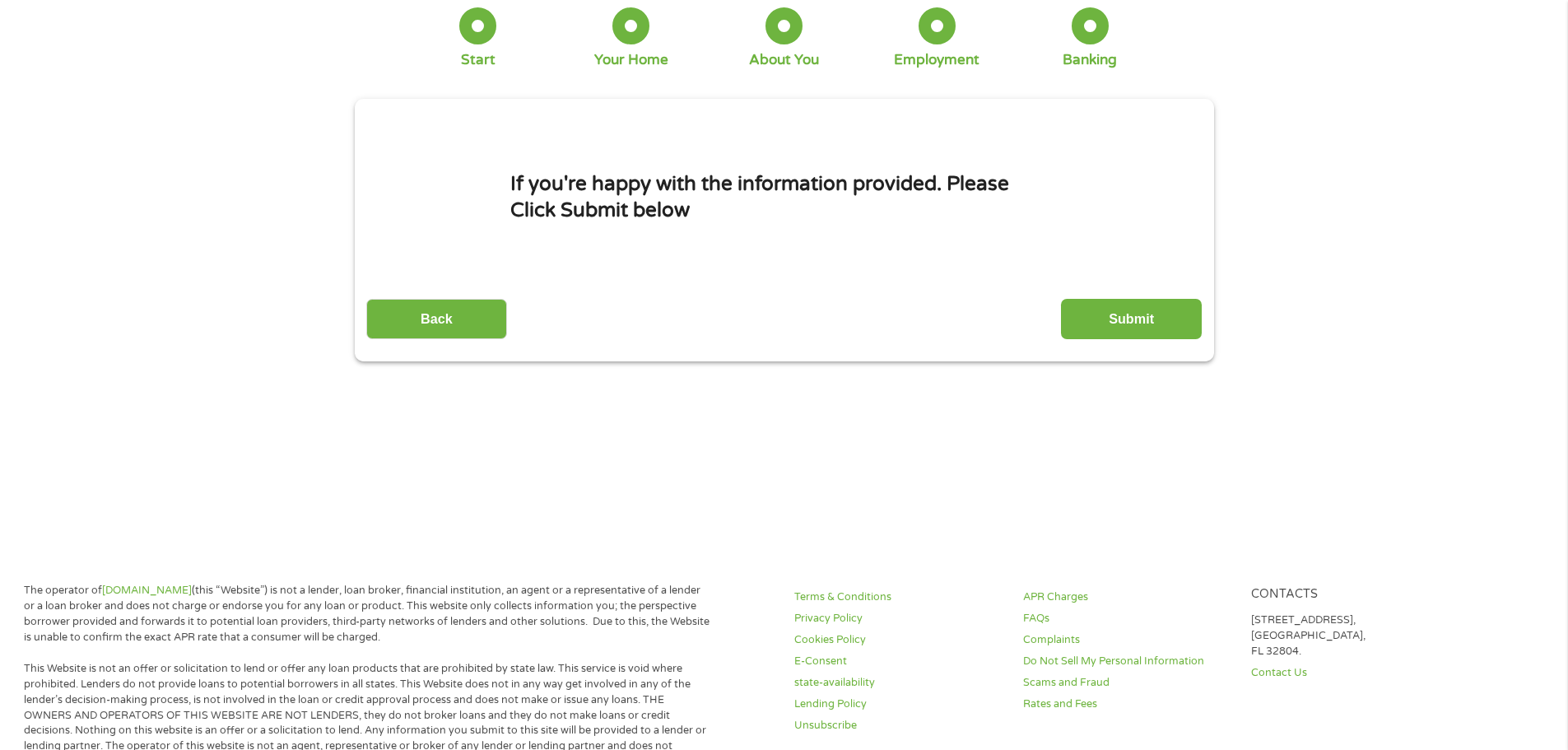
scroll to position [0, 0]
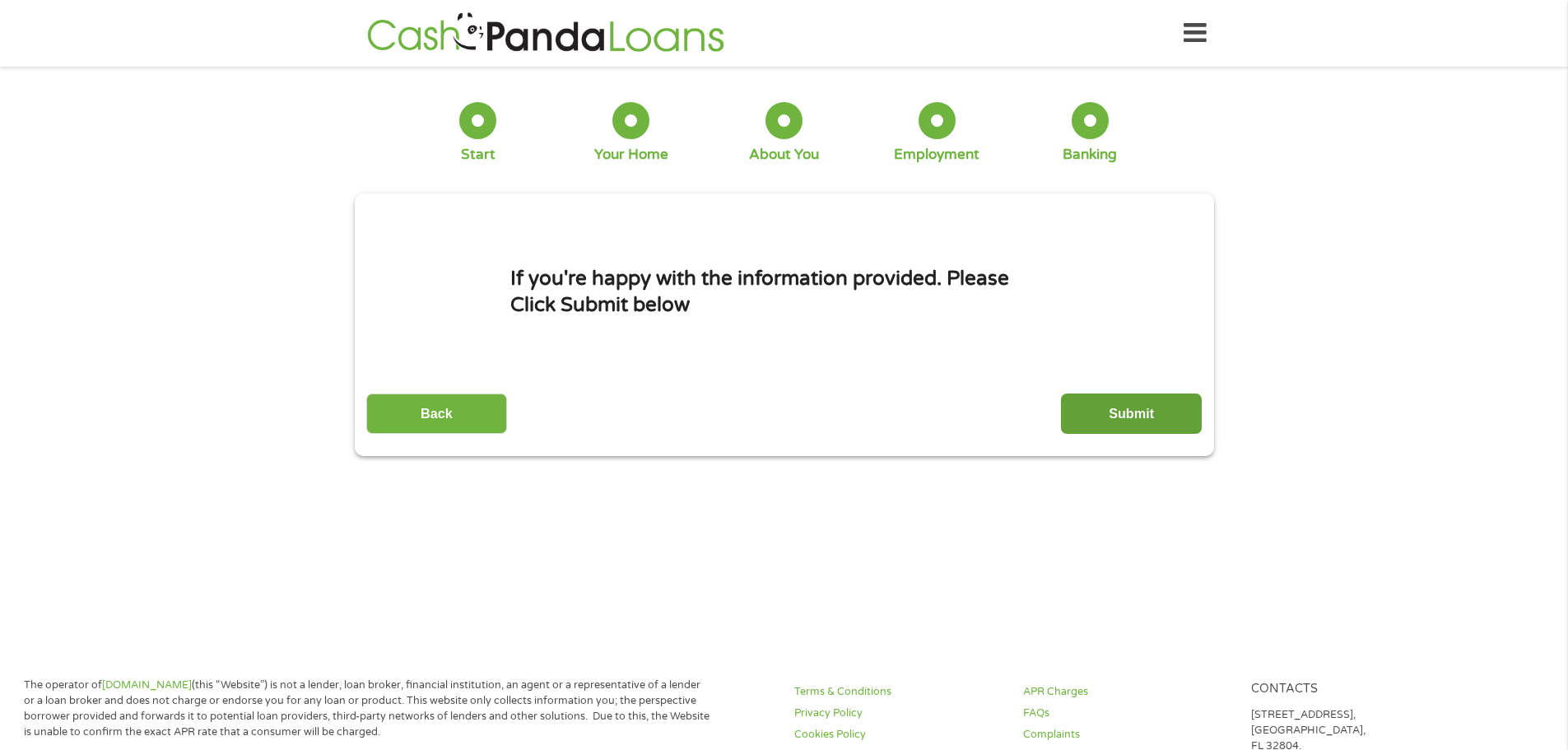
click at [1152, 414] on input "Submit" at bounding box center [1131, 413] width 141 height 40
